Goal: Use online tool/utility: Utilize a website feature to perform a specific function

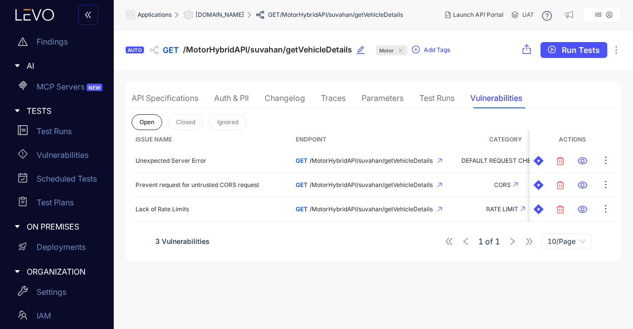
scroll to position [141, 0]
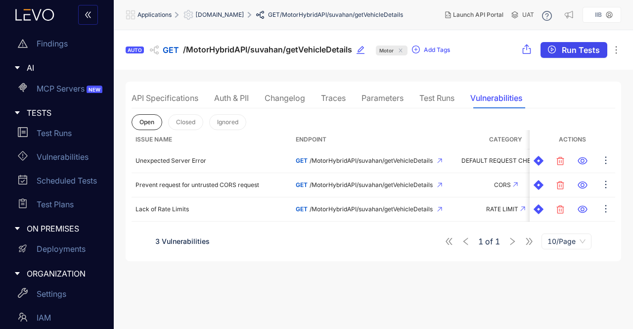
click at [564, 53] on span "Run Tests" at bounding box center [581, 49] width 38 height 9
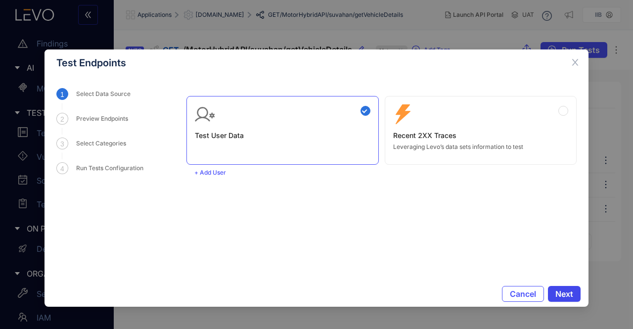
click at [567, 295] on span "Next" at bounding box center [564, 293] width 18 height 9
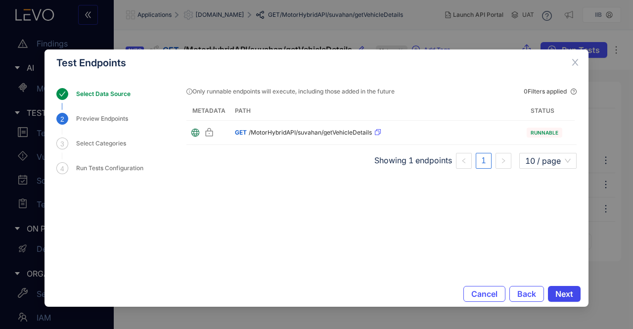
click at [567, 295] on span "Next" at bounding box center [564, 293] width 18 height 9
